Goal: Task Accomplishment & Management: Use online tool/utility

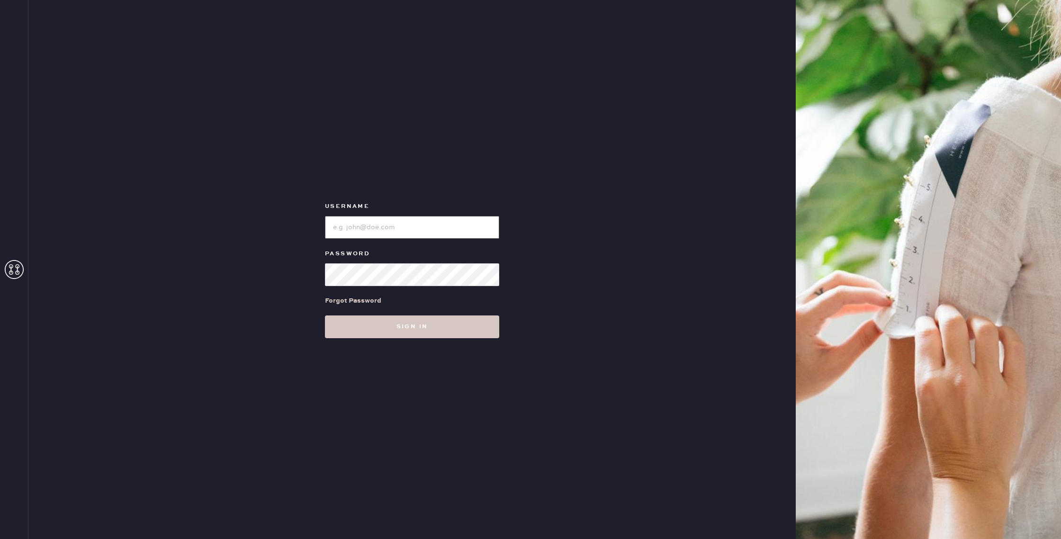
type input "reformationpaloalto"
click at [399, 234] on input "loginName" at bounding box center [412, 227] width 174 height 23
click at [366, 318] on button "Sign in" at bounding box center [412, 326] width 174 height 23
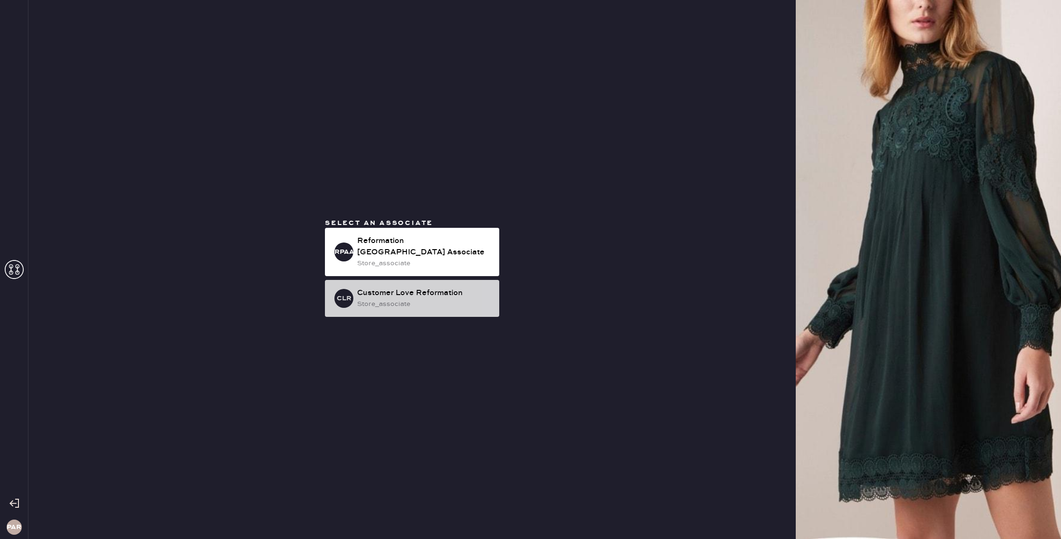
click at [424, 280] on div "CLR Customer Love Reformation store_associate" at bounding box center [412, 298] width 174 height 37
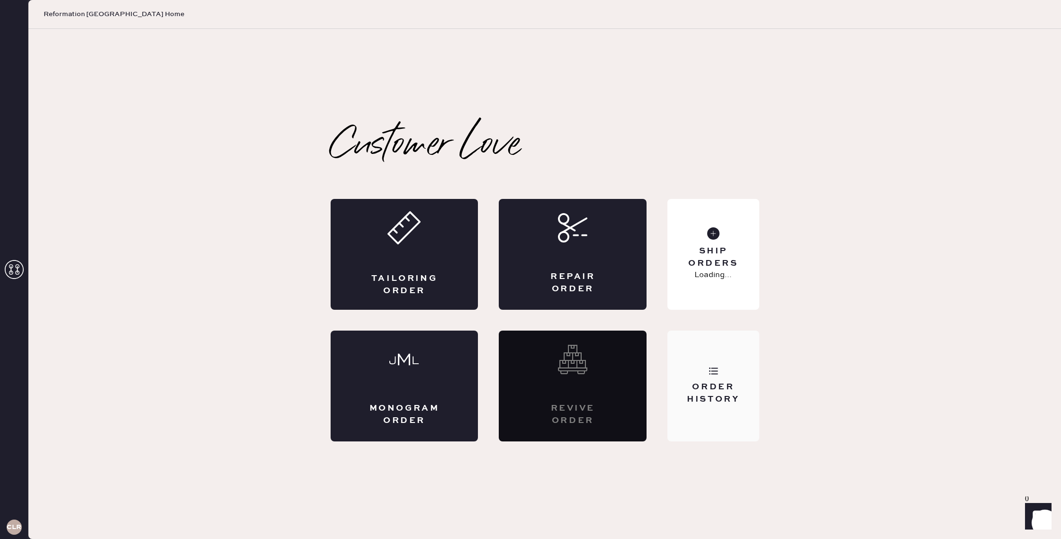
click at [704, 381] on div "Order History" at bounding box center [712, 386] width 91 height 111
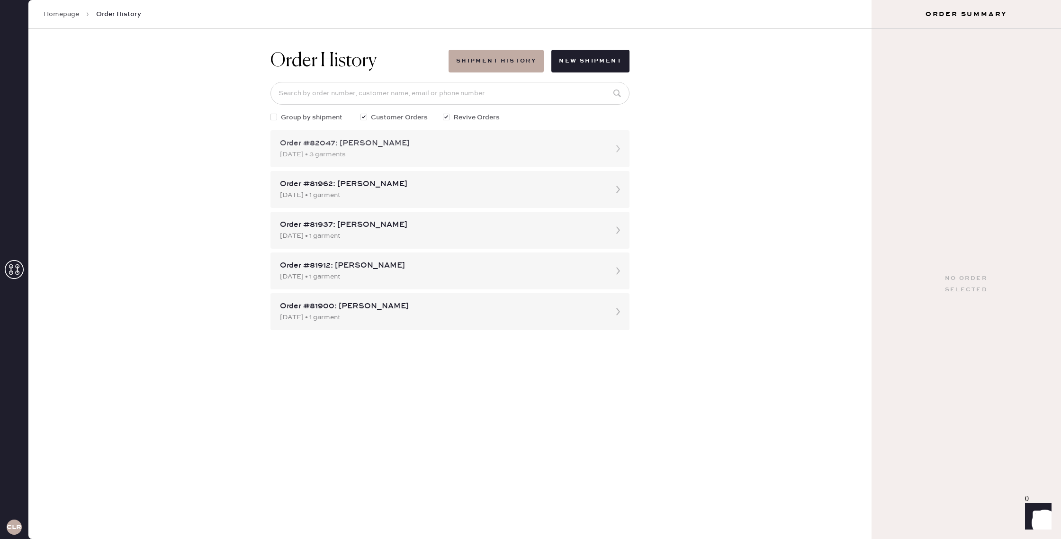
click at [526, 140] on div "Order #82047: [PERSON_NAME]" at bounding box center [441, 143] width 323 height 11
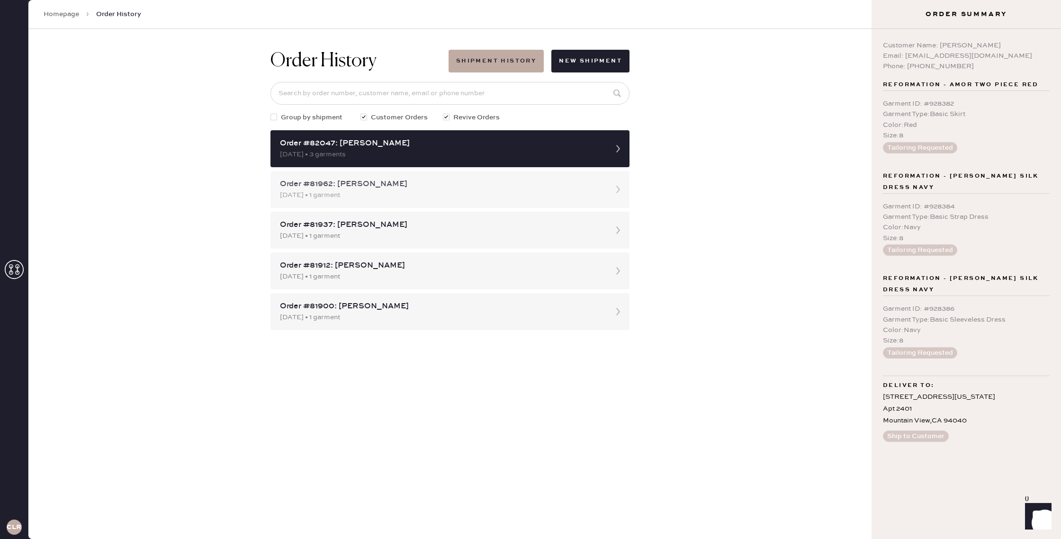
click at [441, 197] on div "[DATE] • 1 garment" at bounding box center [441, 195] width 323 height 10
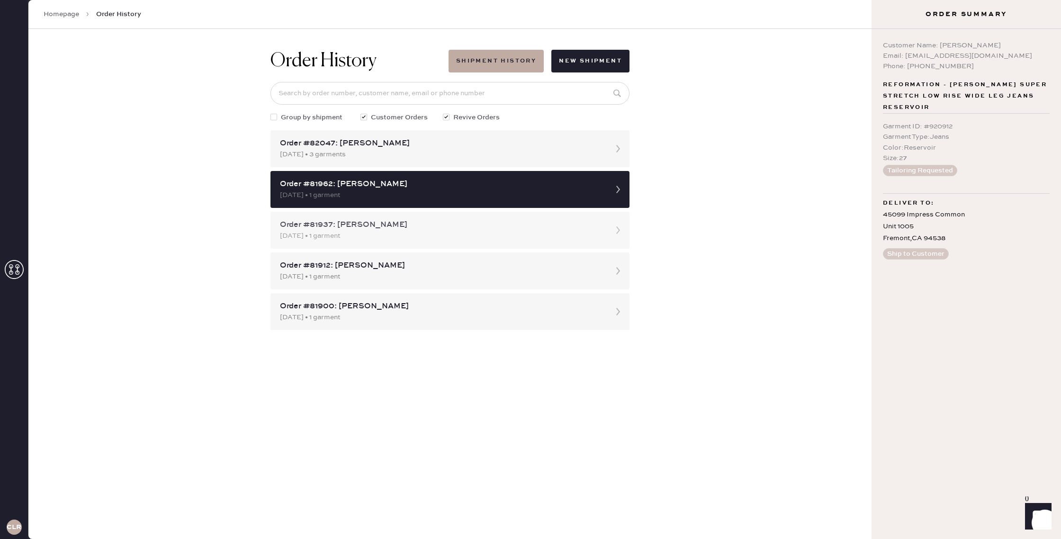
click at [572, 241] on div "Order #81937: [PERSON_NAME] [DATE] • 1 garment" at bounding box center [449, 230] width 359 height 37
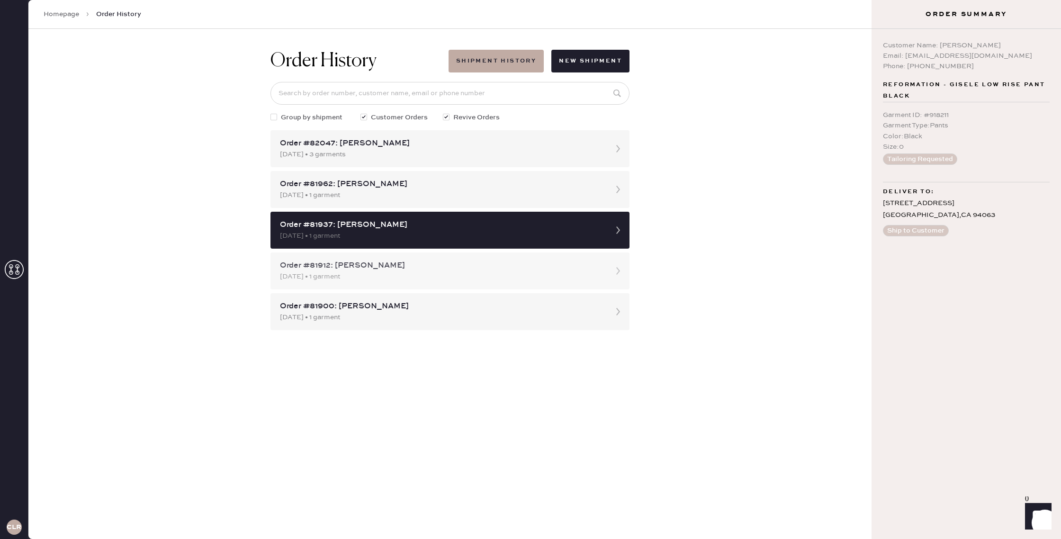
click at [547, 275] on div "[DATE] • 1 garment" at bounding box center [441, 276] width 323 height 10
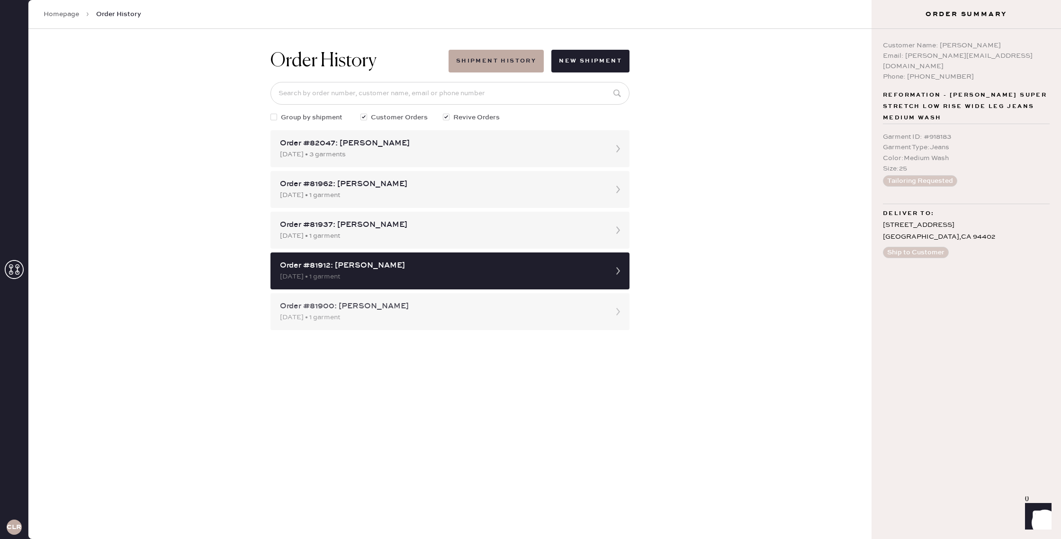
click at [546, 301] on div "Order #81900: [PERSON_NAME]" at bounding box center [441, 306] width 323 height 11
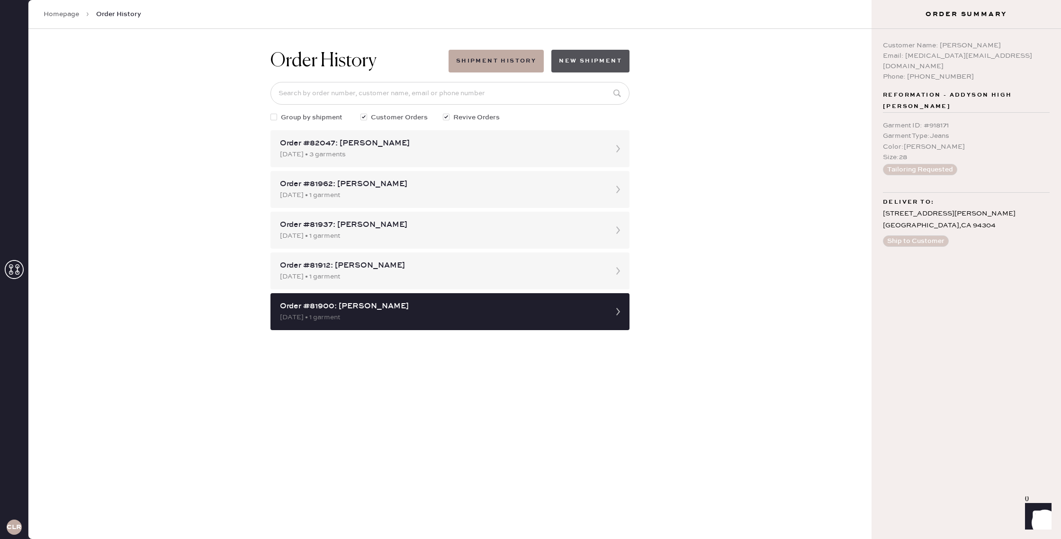
click at [582, 63] on button "New Shipment" at bounding box center [590, 61] width 78 height 23
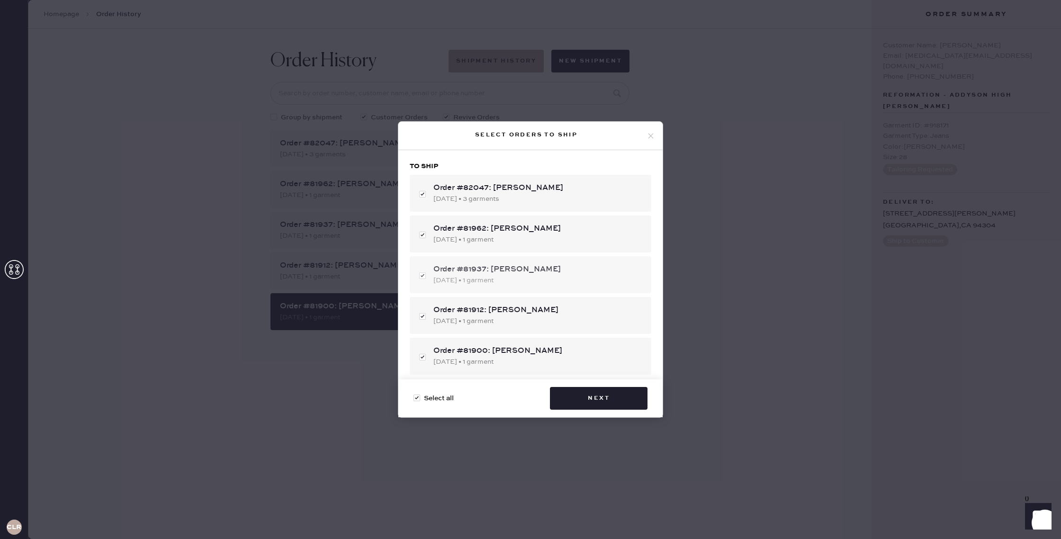
scroll to position [60, 0]
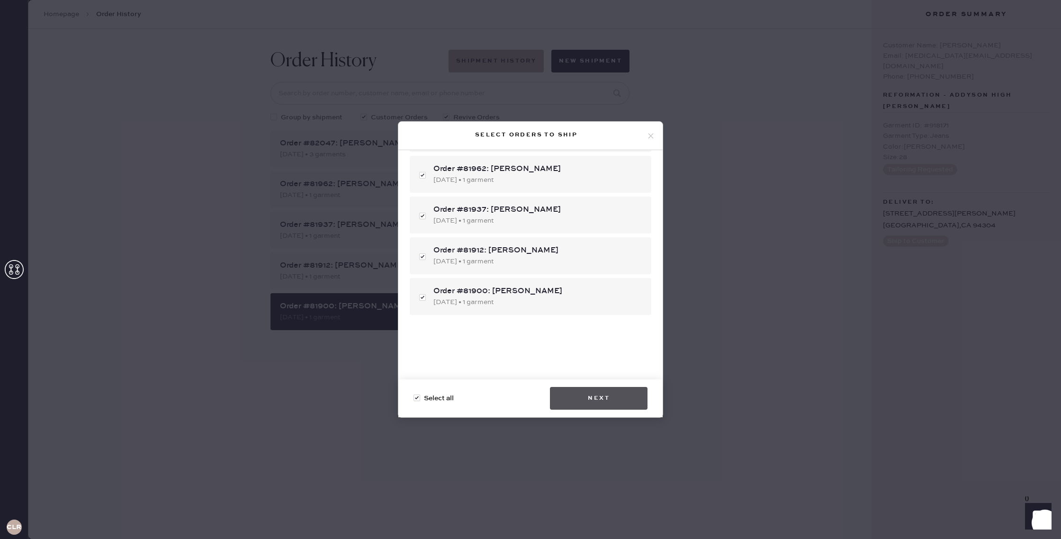
click at [590, 394] on button "Next" at bounding box center [599, 398] width 98 height 23
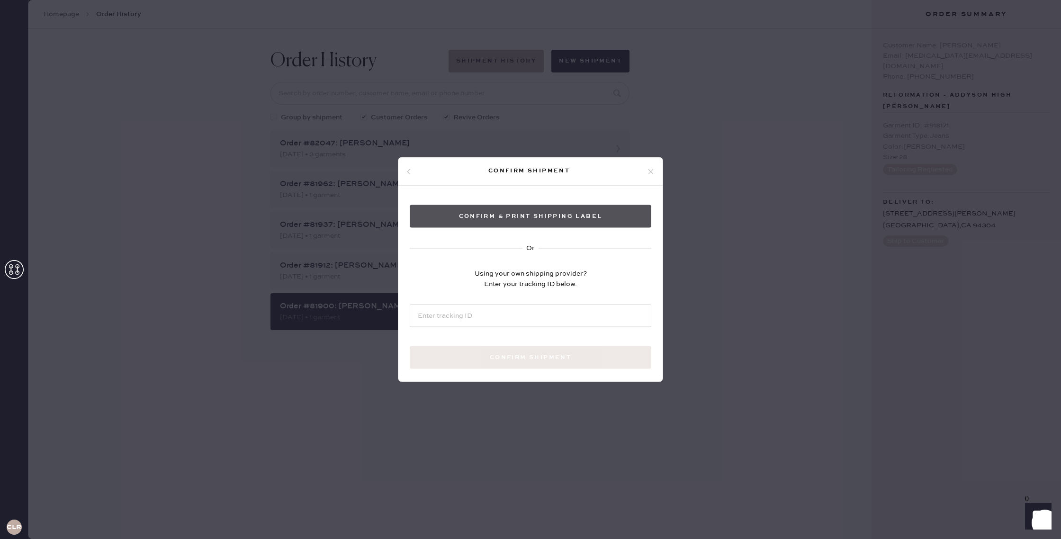
click at [557, 226] on button "Confirm & Print shipping label" at bounding box center [531, 216] width 242 height 23
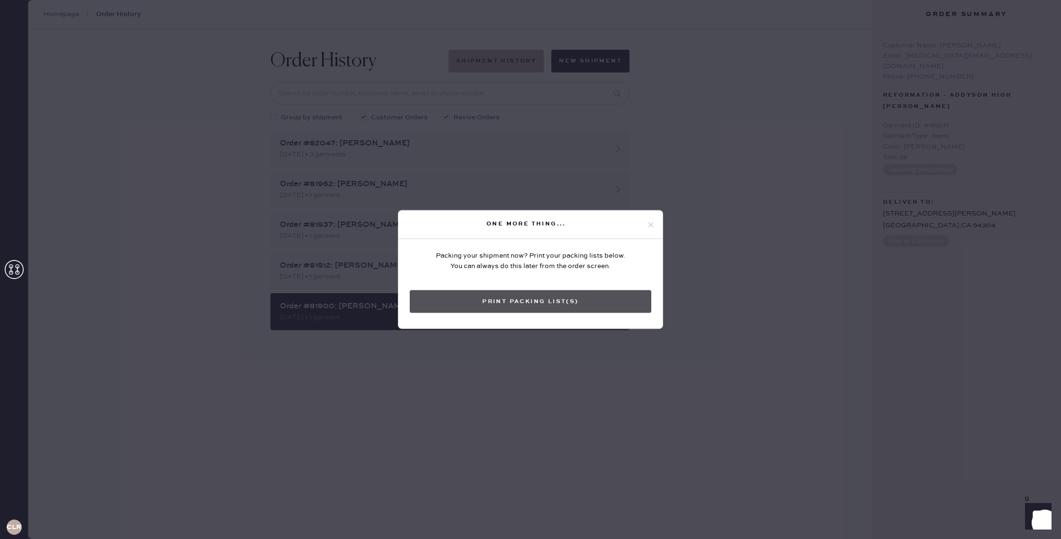
drag, startPoint x: 579, startPoint y: 309, endPoint x: 603, endPoint y: 307, distance: 23.7
click at [579, 309] on button "Print Packing List(s)" at bounding box center [531, 301] width 242 height 23
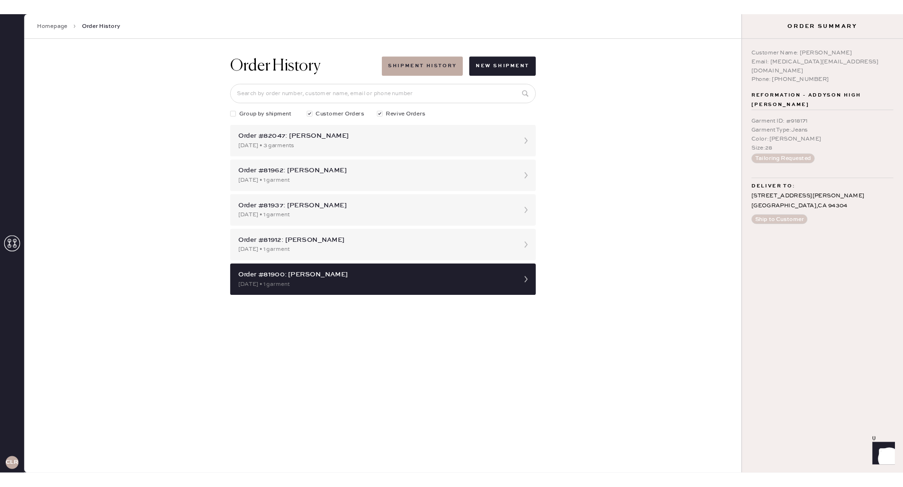
scroll to position [0, 0]
